Goal: Information Seeking & Learning: Find specific fact

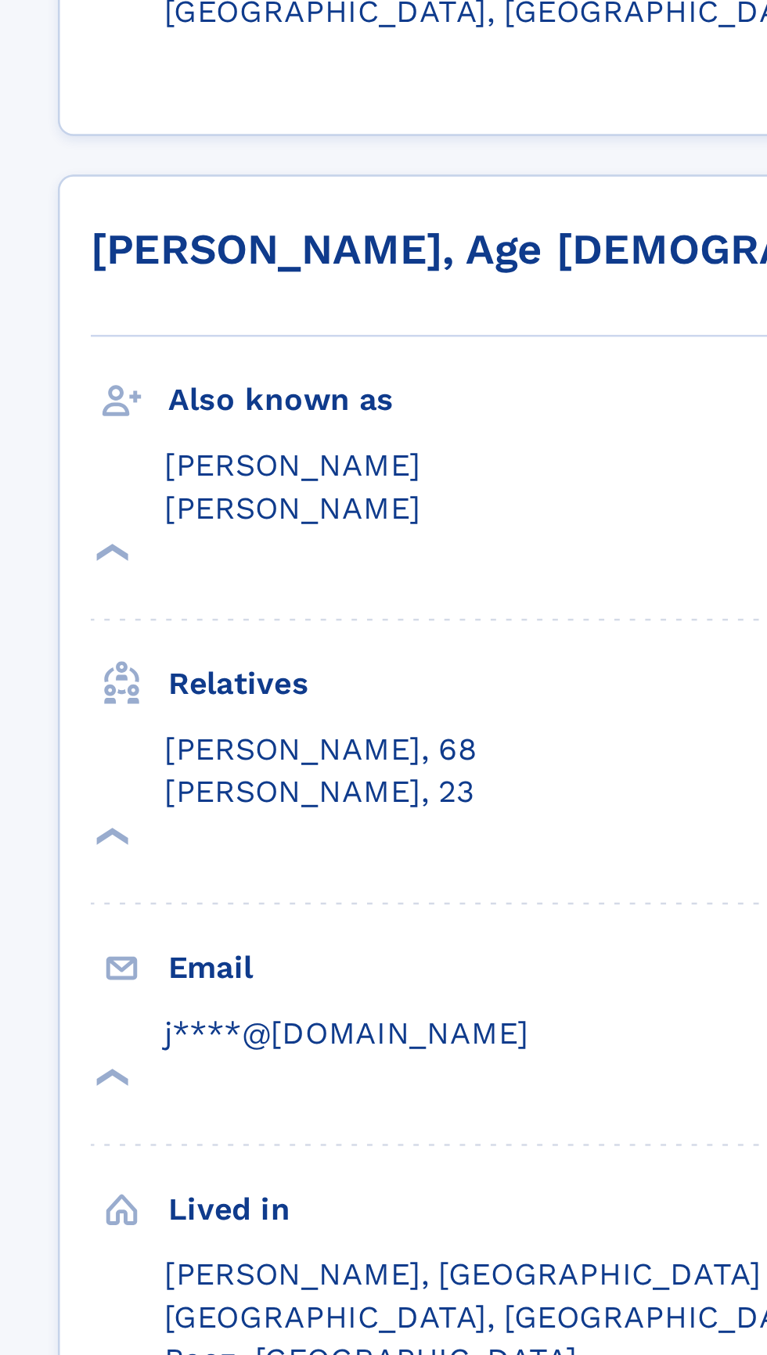
scroll to position [531, 0]
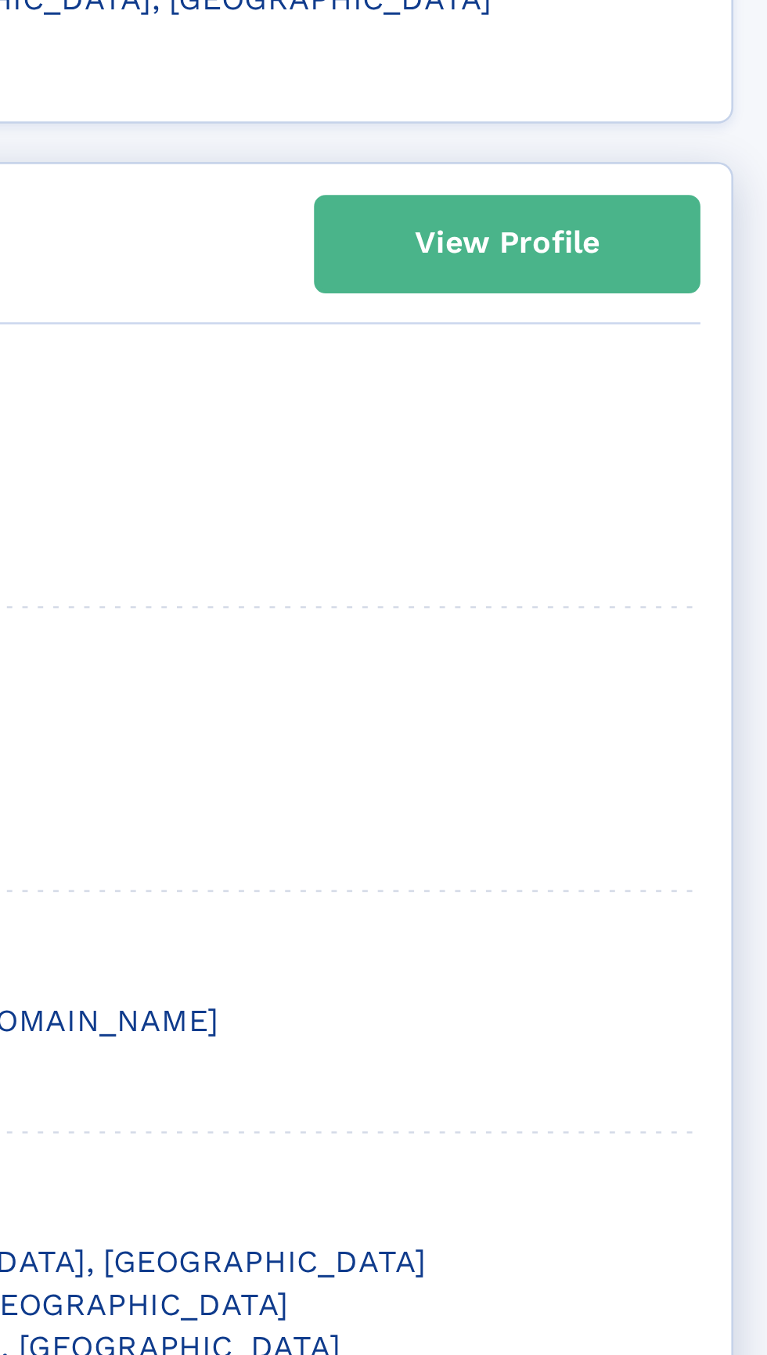
click at [655, 503] on div "View Profile" at bounding box center [651, 521] width 75 height 36
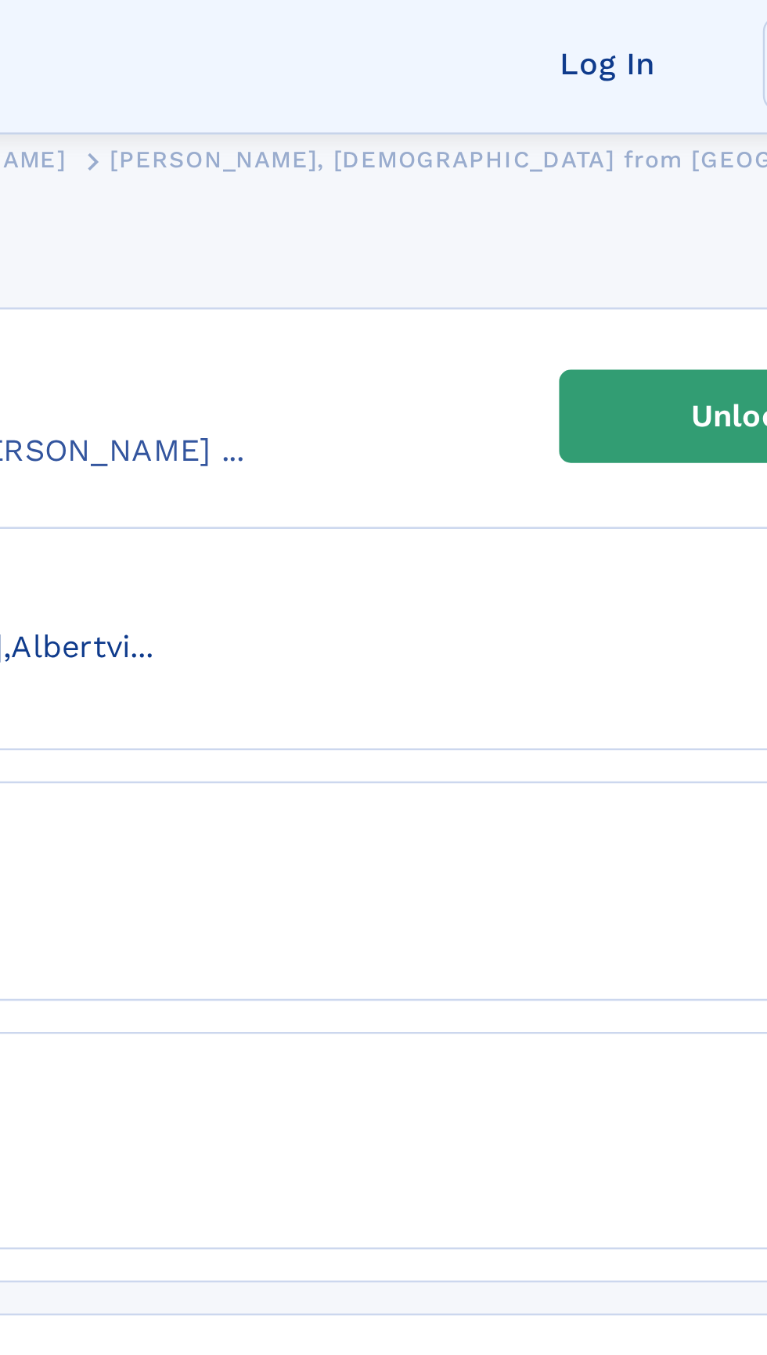
scroll to position [49, 0]
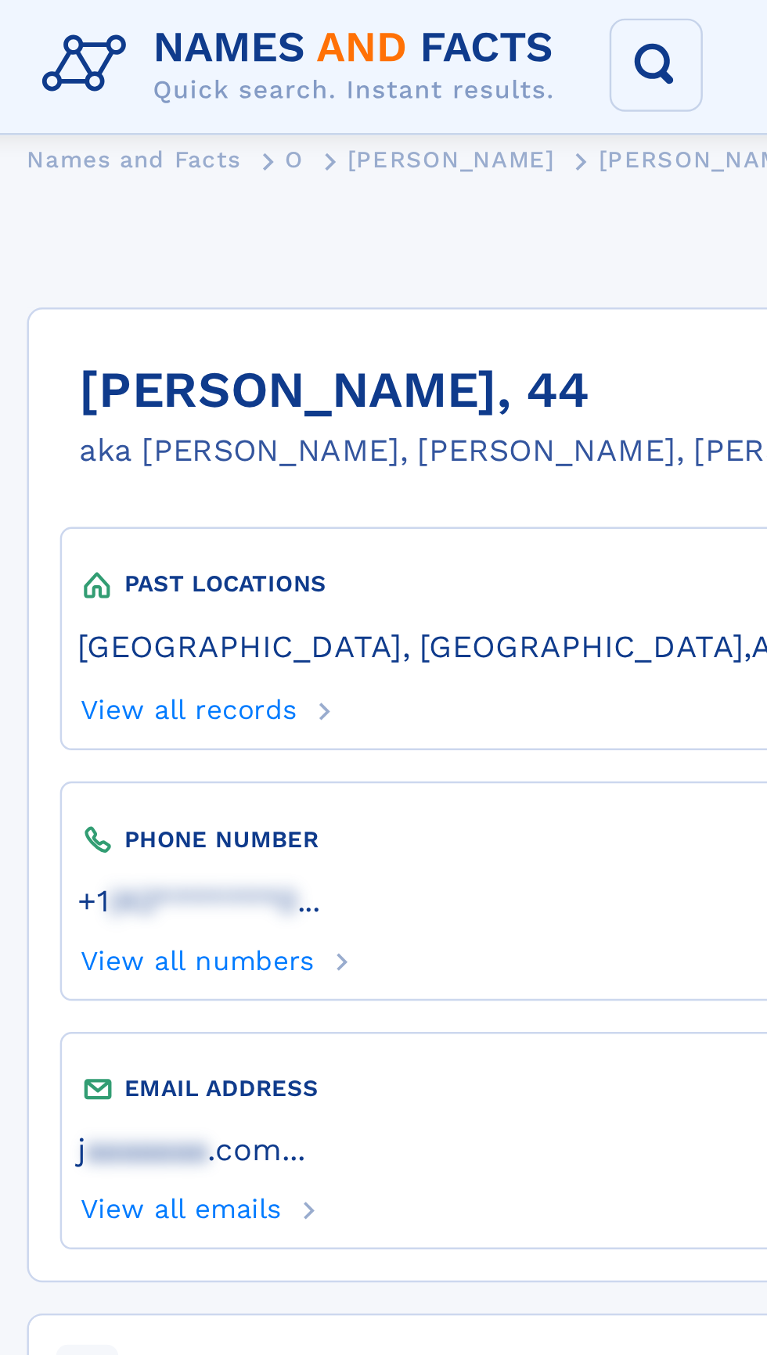
click at [141, 282] on icon at bounding box center [143, 288] width 14 height 14
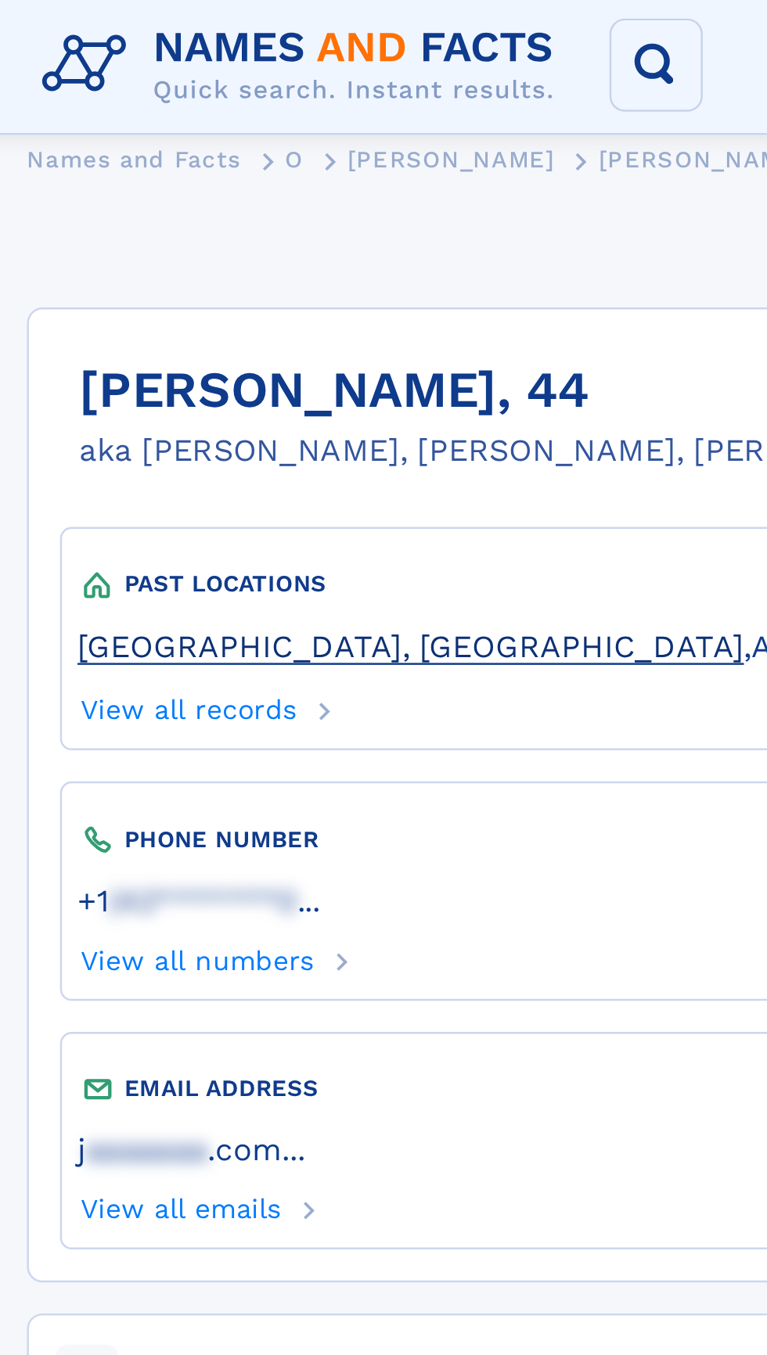
click at [133, 268] on link "[GEOGRAPHIC_DATA], [GEOGRAPHIC_DATA]" at bounding box center [178, 261] width 268 height 16
